Goal: Task Accomplishment & Management: Complete application form

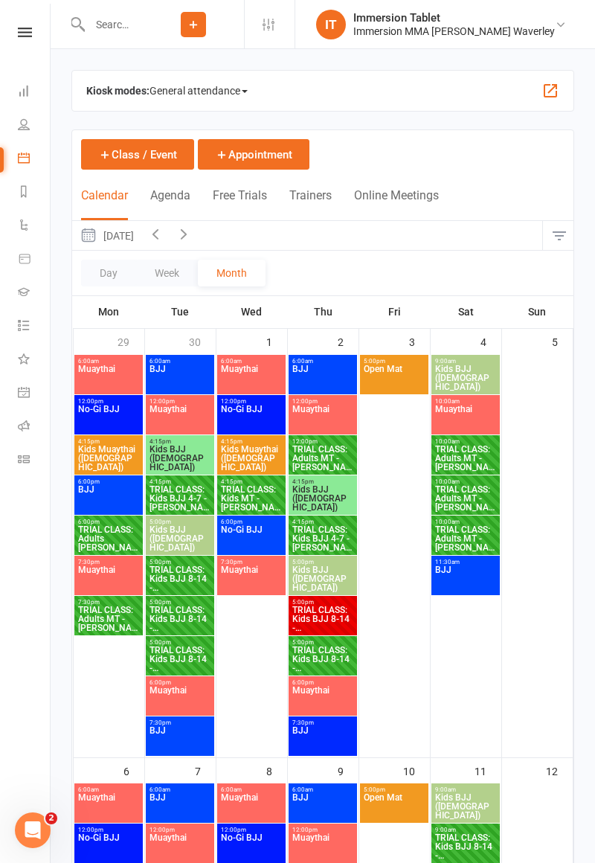
scroll to position [963, 0]
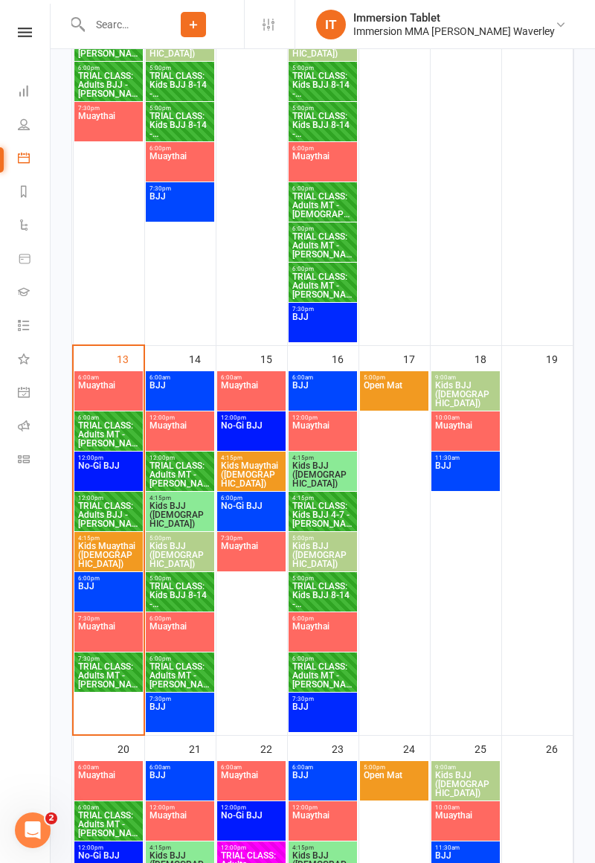
click at [107, 682] on span "TRIAL CLASS: Adults MT - [PERSON_NAME]" at bounding box center [108, 675] width 62 height 27
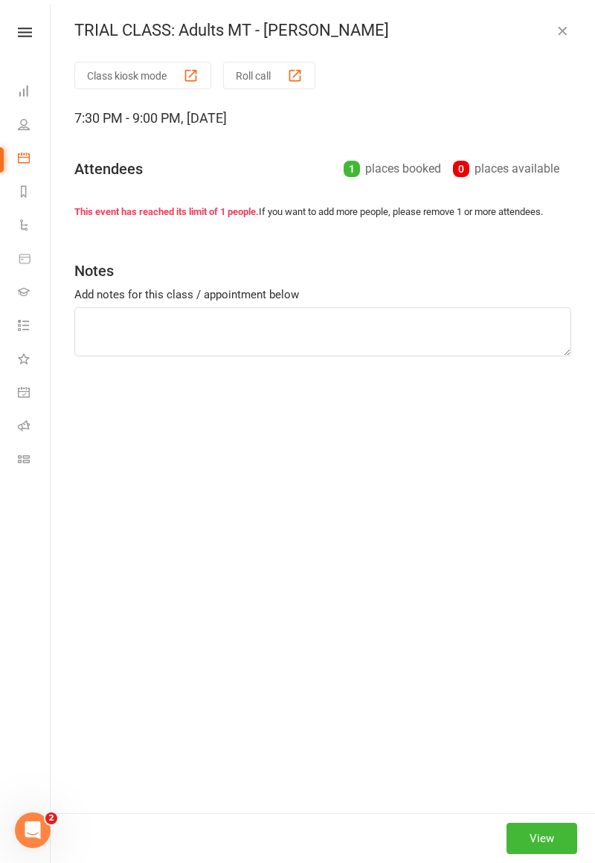
scroll to position [0, 0]
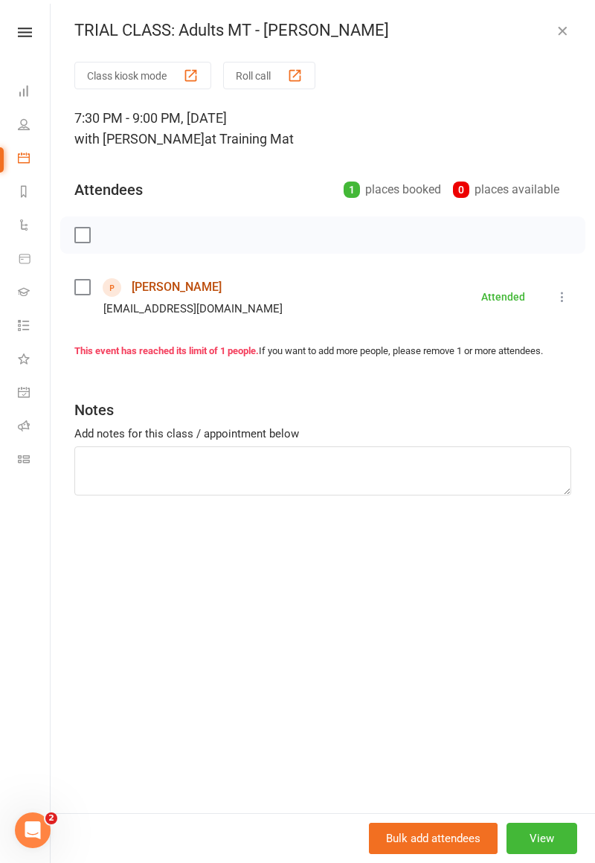
click at [186, 288] on link "[PERSON_NAME]" at bounding box center [177, 287] width 90 height 24
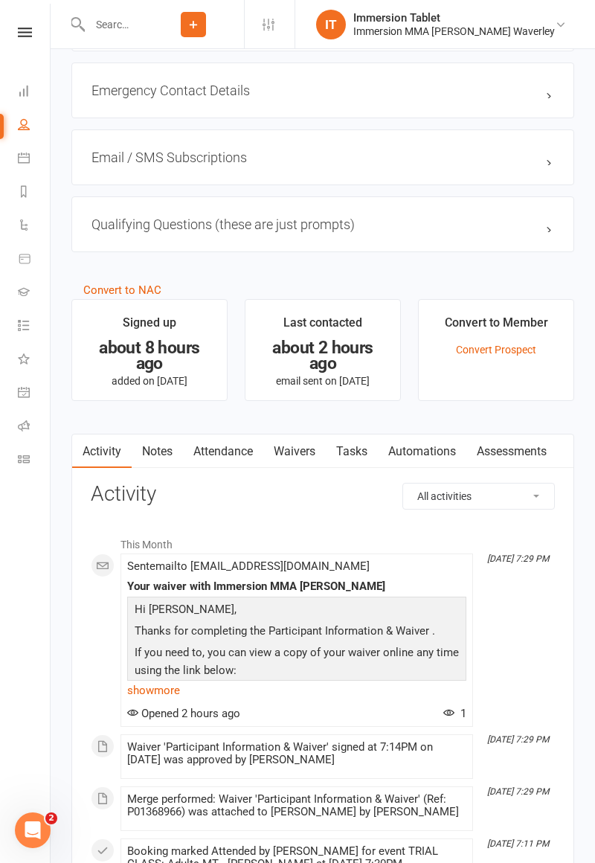
click at [305, 445] on link "Waivers" at bounding box center [294, 452] width 63 height 34
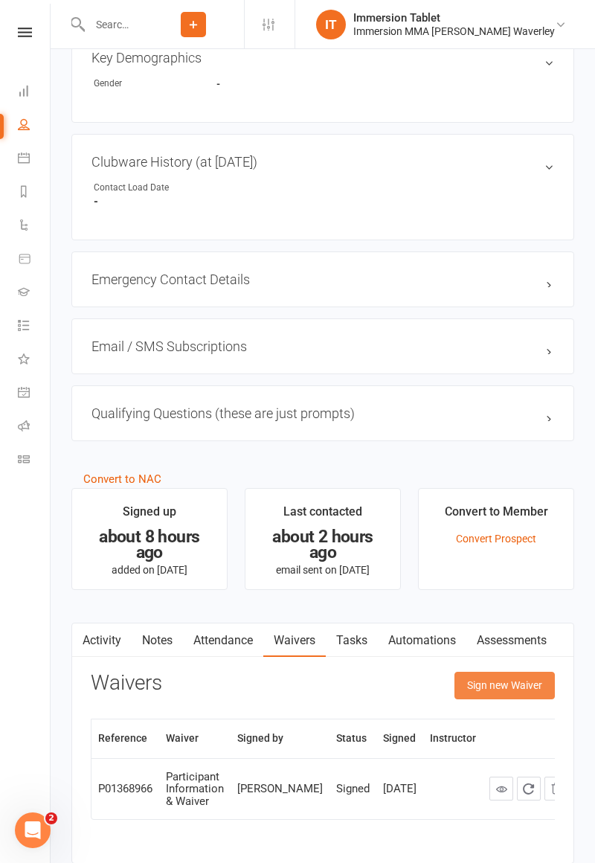
click at [508, 676] on button "Sign new Waiver" at bounding box center [505, 685] width 100 height 27
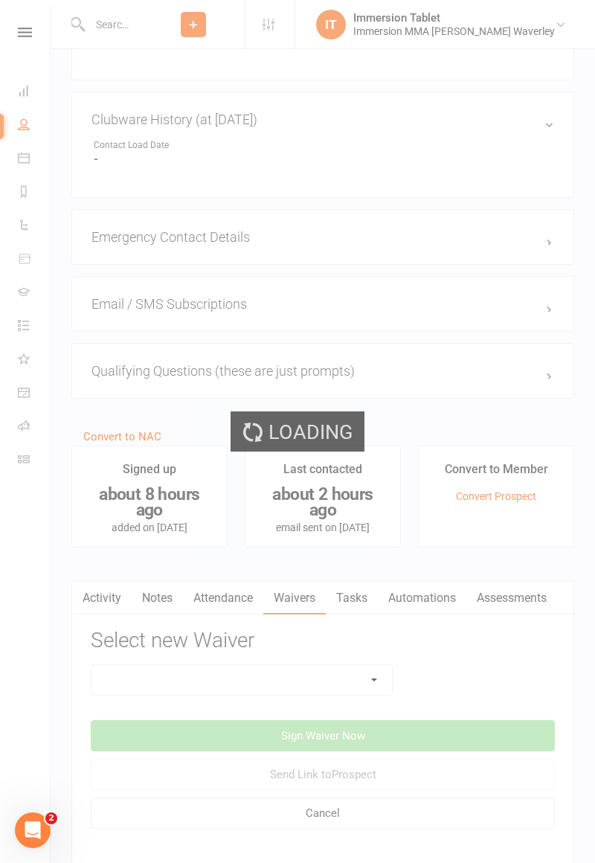
scroll to position [846, 0]
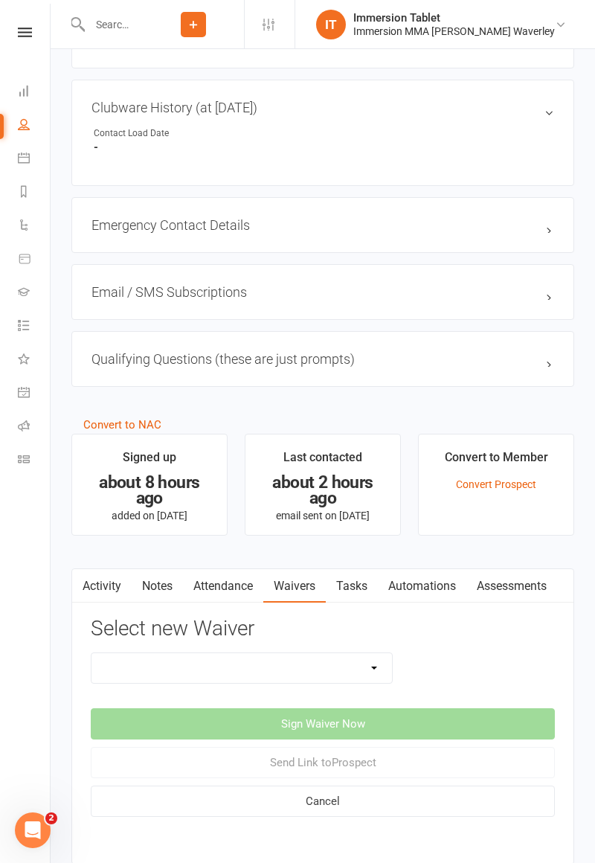
click at [278, 659] on select "Cancellation Form Immersion 10 Class Pass Form Immersion 10 Class Pass Form (Pa…" at bounding box center [242, 668] width 301 height 30
select select "10648"
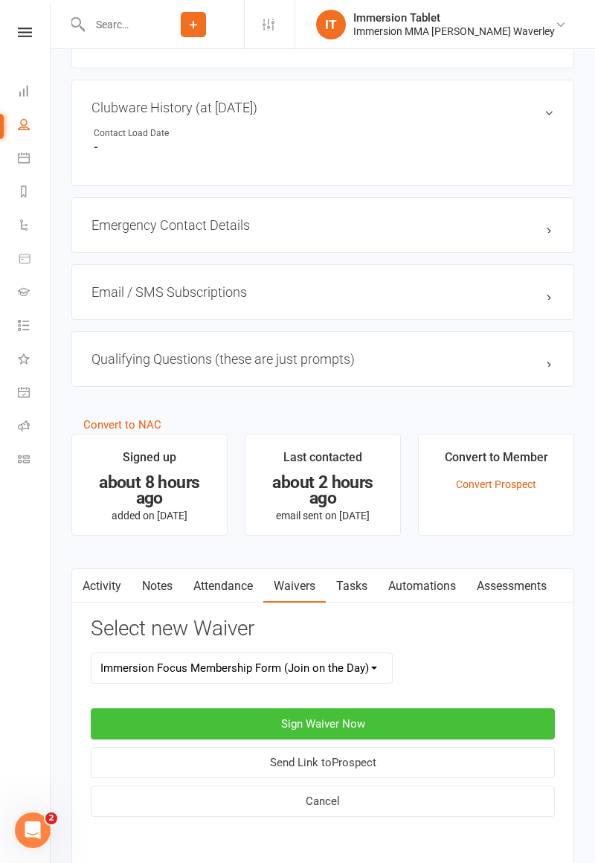
click at [356, 725] on button "Sign Waiver Now" at bounding box center [323, 723] width 464 height 31
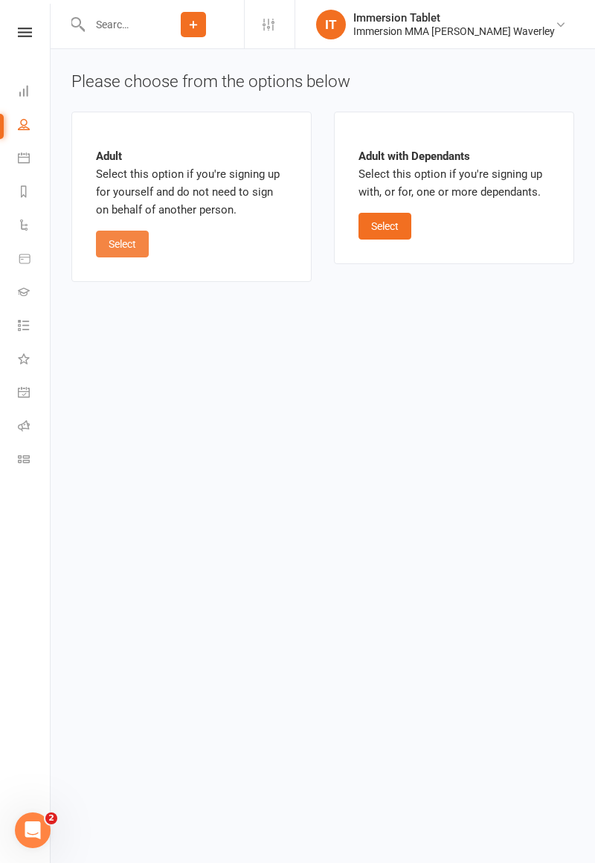
click at [124, 251] on button "Select" at bounding box center [122, 244] width 53 height 27
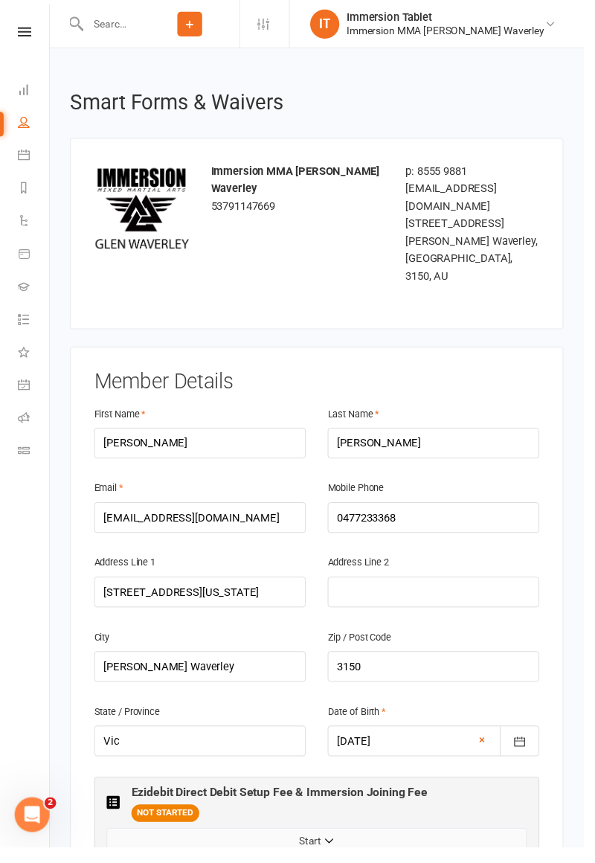
click at [417, 844] on button "Start" at bounding box center [323, 857] width 429 height 27
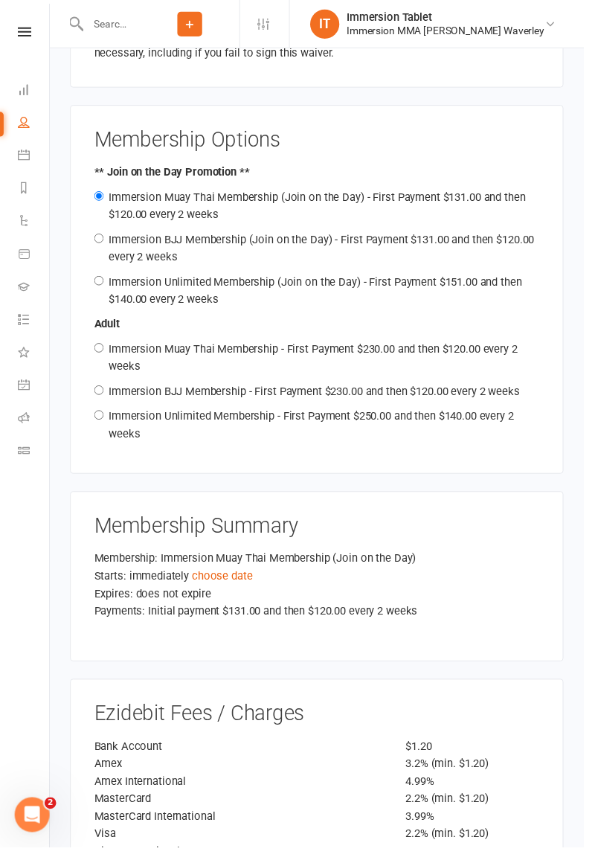
scroll to position [1787, 0]
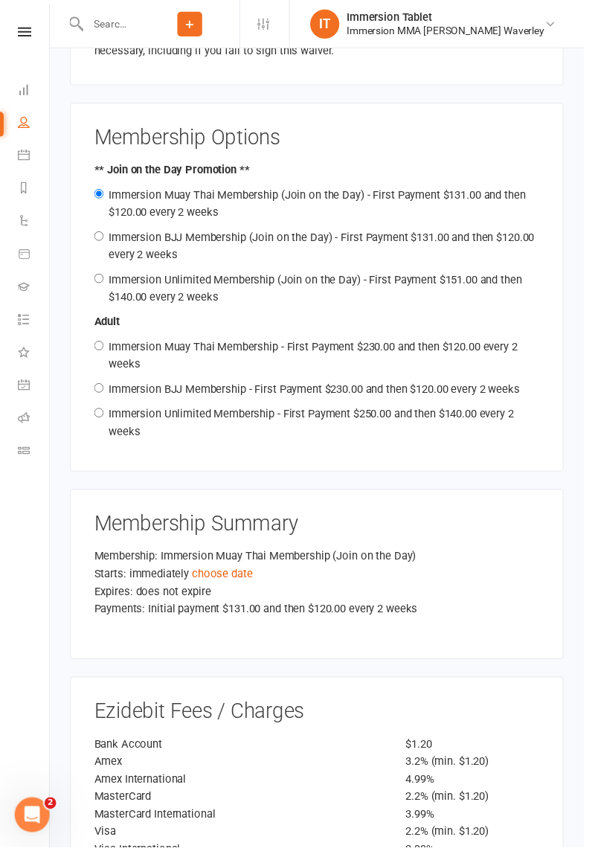
click at [235, 578] on link "choose date" at bounding box center [227, 584] width 62 height 13
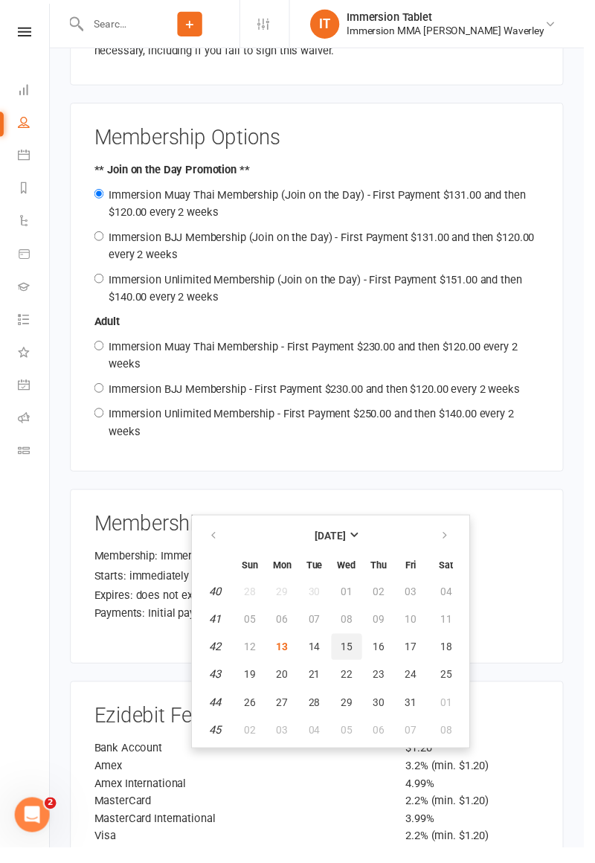
click at [360, 665] on button "15" at bounding box center [353, 659] width 31 height 27
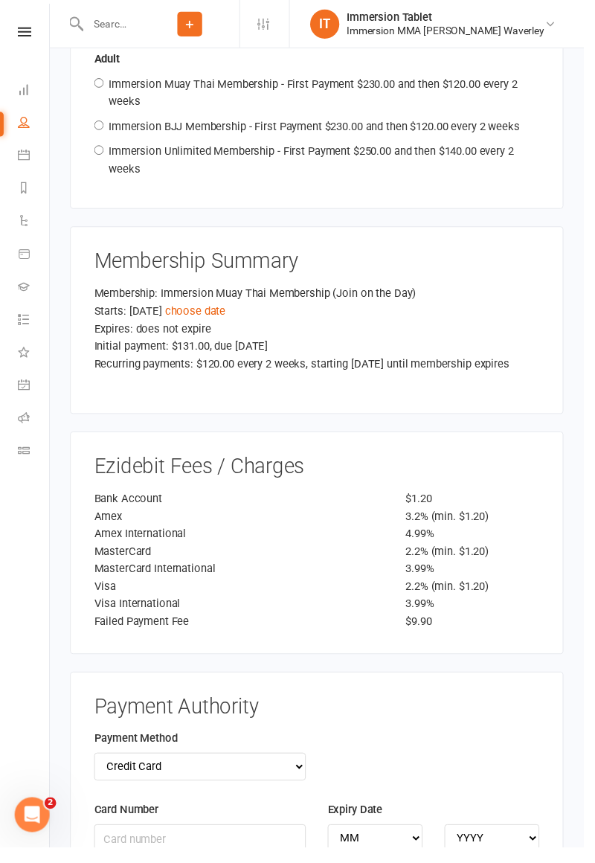
scroll to position [2060, 0]
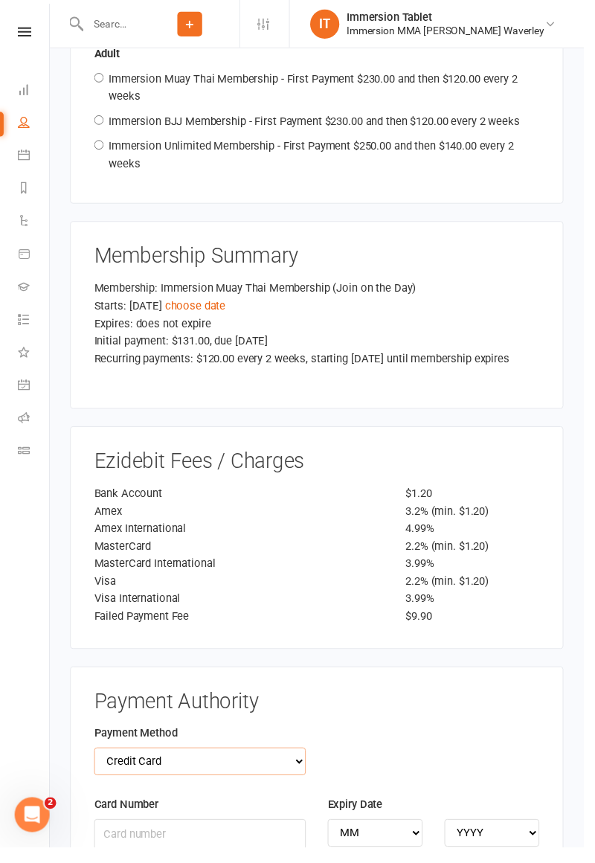
click at [120, 762] on select "Credit Card Bank Account" at bounding box center [204, 776] width 216 height 28
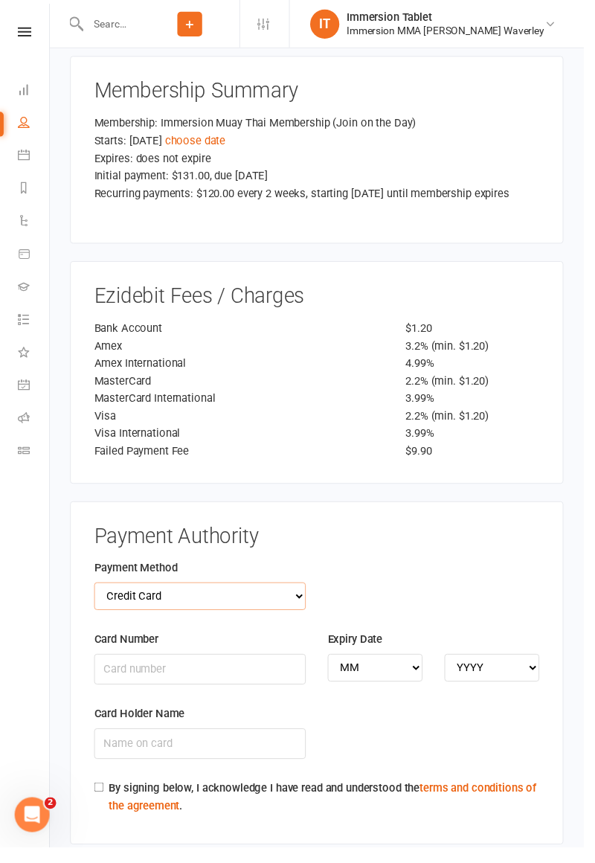
scroll to position [2229, 0]
click at [282, 593] on select "Credit Card Bank Account" at bounding box center [204, 607] width 216 height 28
click at [271, 593] on select "Credit Card Bank Account" at bounding box center [204, 607] width 216 height 28
select select "bank_account"
click at [245, 666] on input "BSB" at bounding box center [204, 681] width 216 height 31
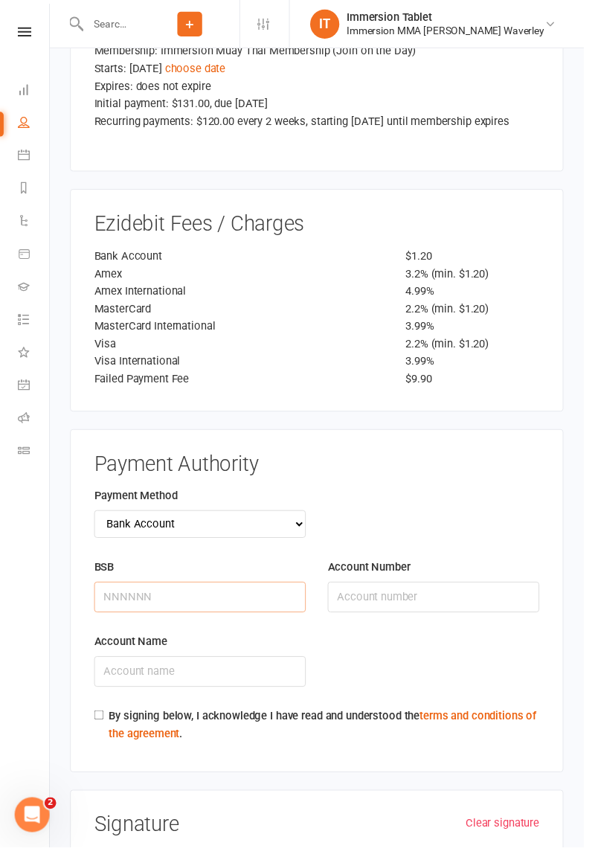
scroll to position [2302, 0]
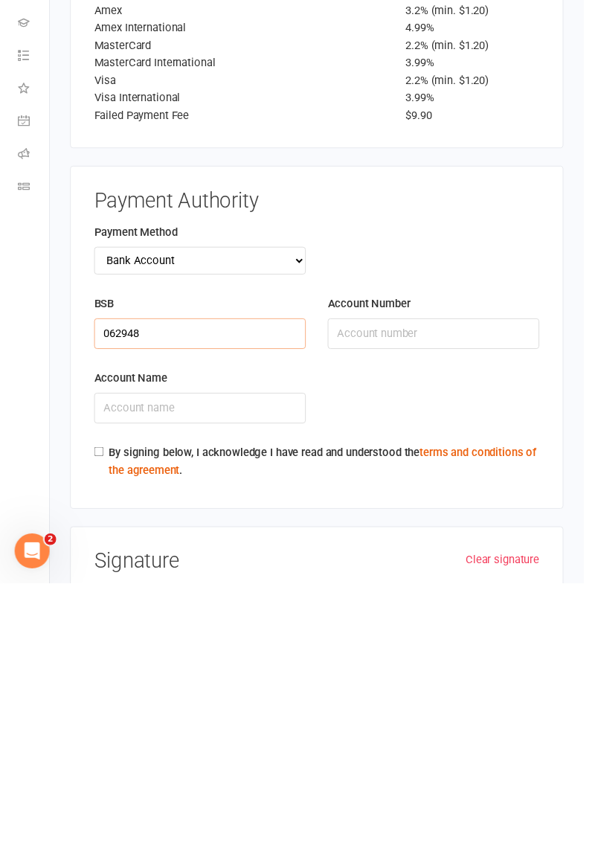
type input "062948"
click at [432, 593] on input "Account Number" at bounding box center [442, 608] width 216 height 31
type input "22633970"
click at [164, 648] on div "Account Name" at bounding box center [204, 683] width 238 height 76
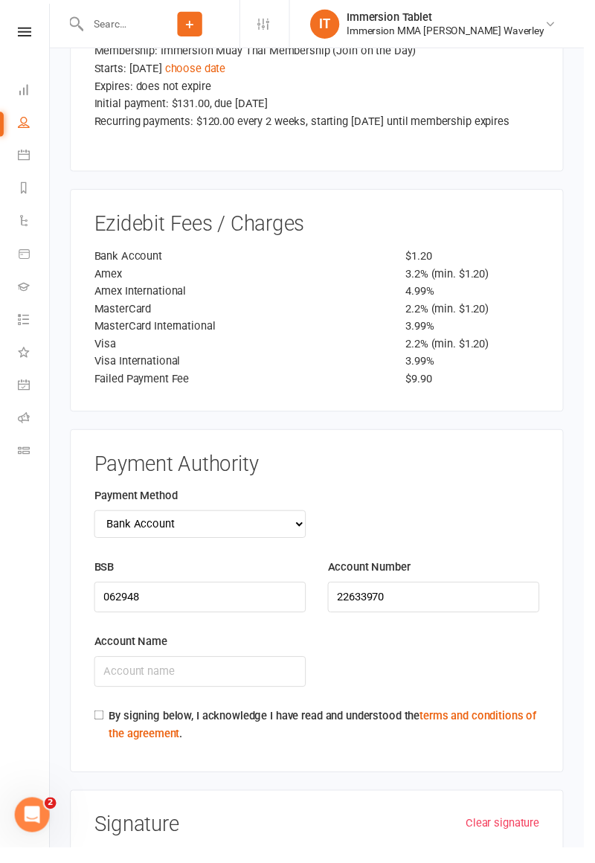
click at [217, 669] on input "Account Name" at bounding box center [204, 684] width 216 height 31
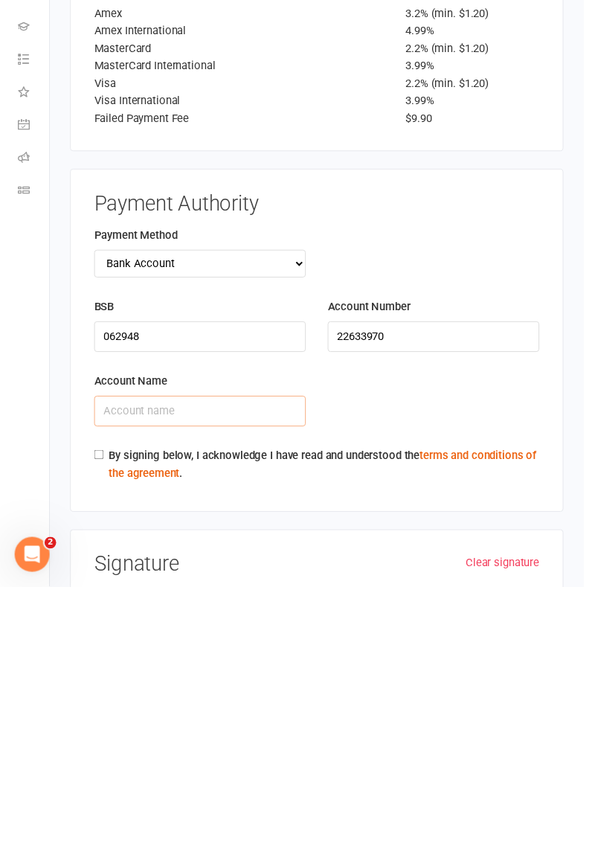
scroll to position [2345, 0]
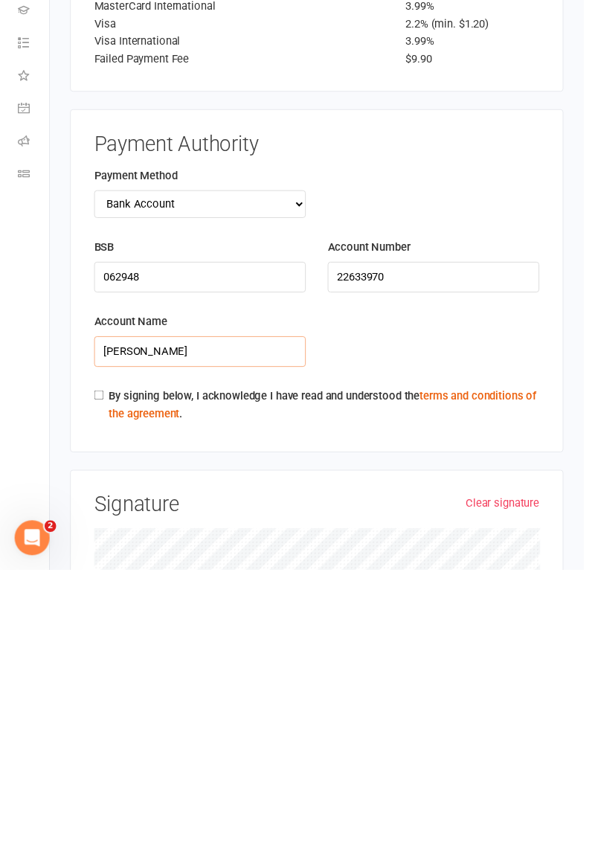
type input "[PERSON_NAME]"
click at [98, 680] on input "By signing below, I acknowledge I have read and understood the terms and condit…" at bounding box center [101, 685] width 10 height 10
checkbox input "true"
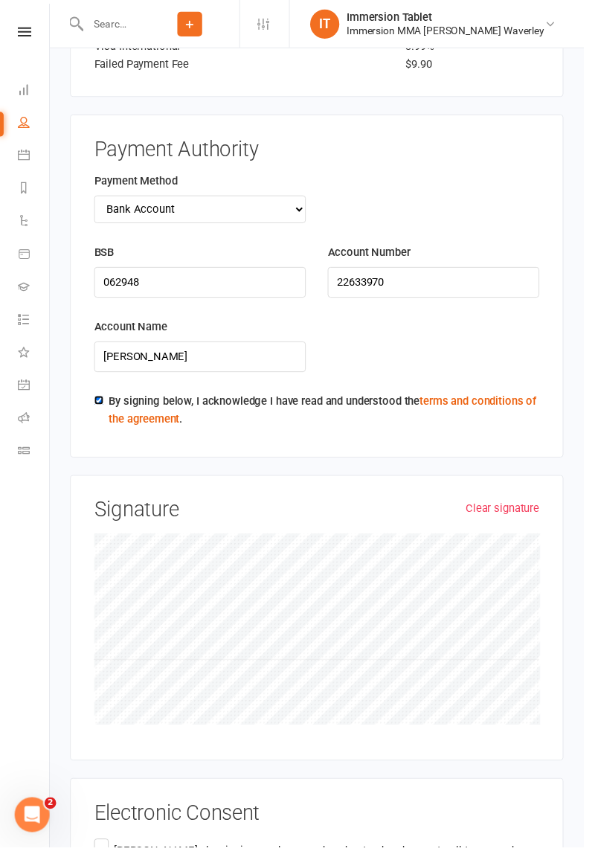
scroll to position [2670, 0]
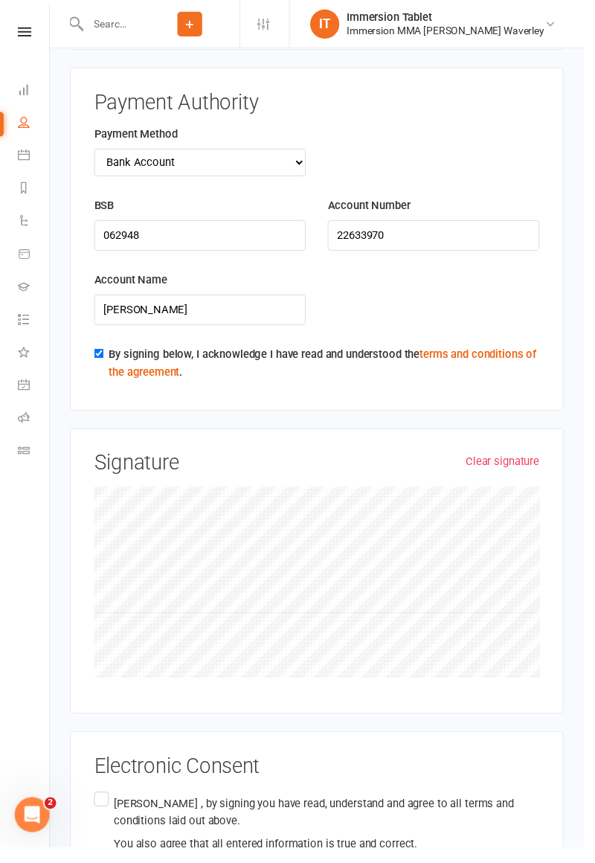
click at [100, 804] on label "[PERSON_NAME] , by signing you have read, understand and agree to all terms and…" at bounding box center [323, 839] width 454 height 71
click at [100, 804] on input "[PERSON_NAME] , by signing you have read, understand and agree to all terms and…" at bounding box center [101, 804] width 10 height 0
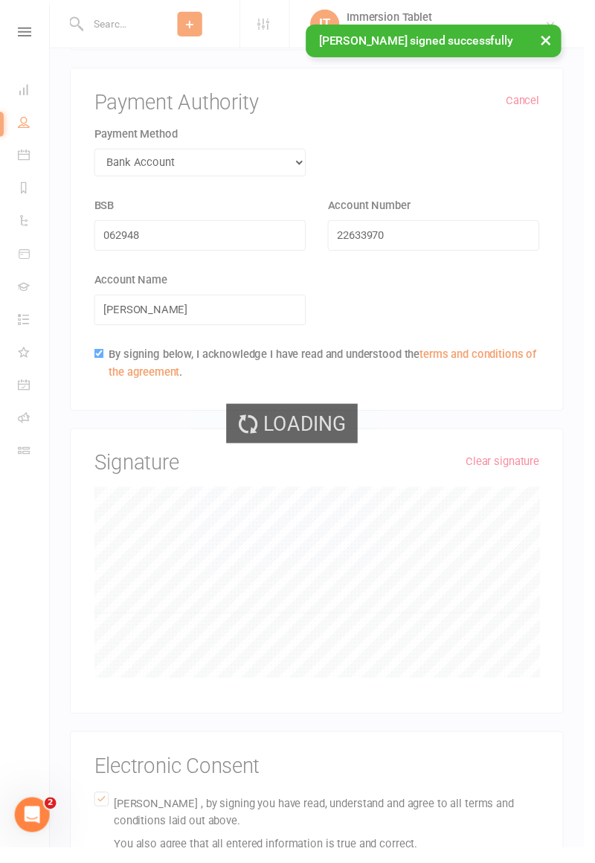
scroll to position [2234, 0]
